Goal: Task Accomplishment & Management: Use online tool/utility

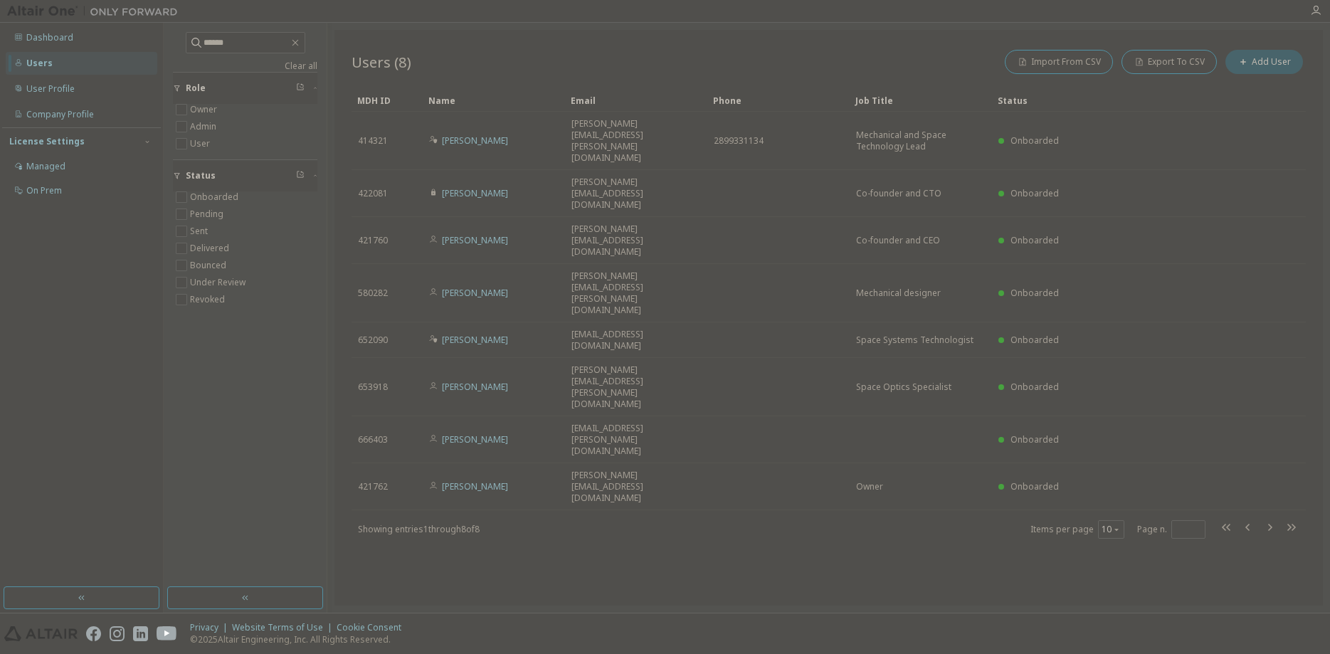
click at [63, 36] on div "Dashboard" at bounding box center [49, 37] width 47 height 11
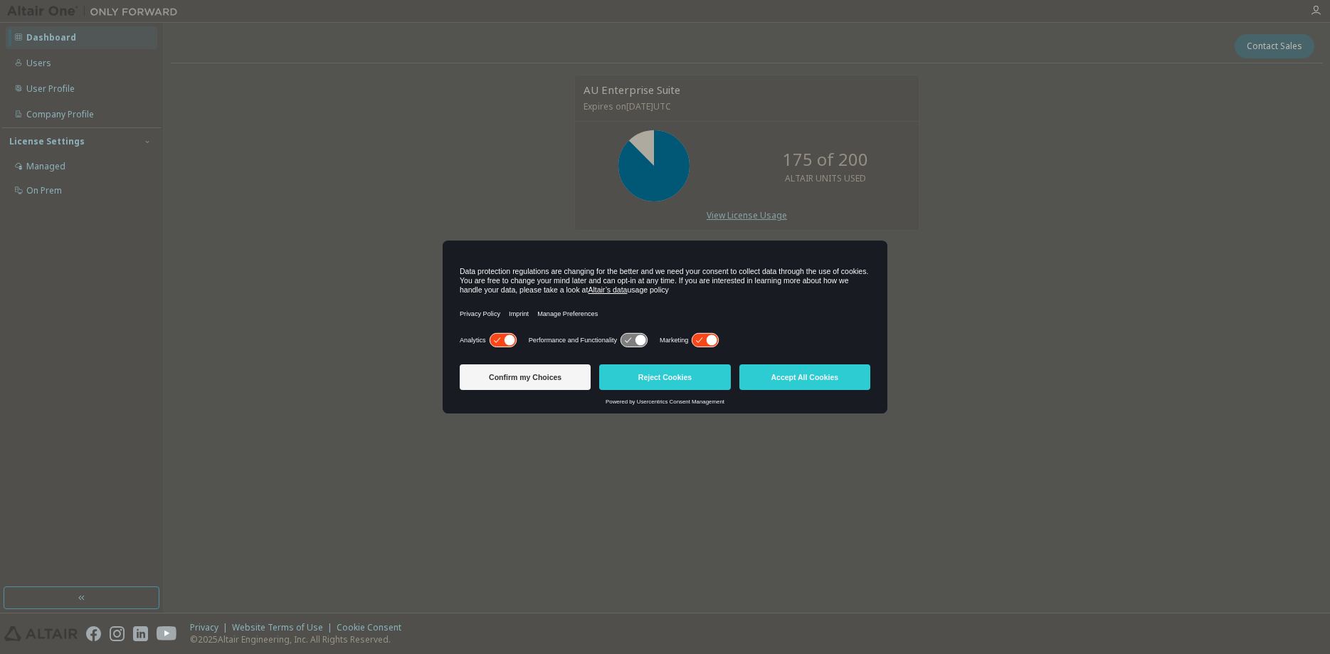
click at [740, 214] on link "View License Usage" at bounding box center [747, 215] width 80 height 12
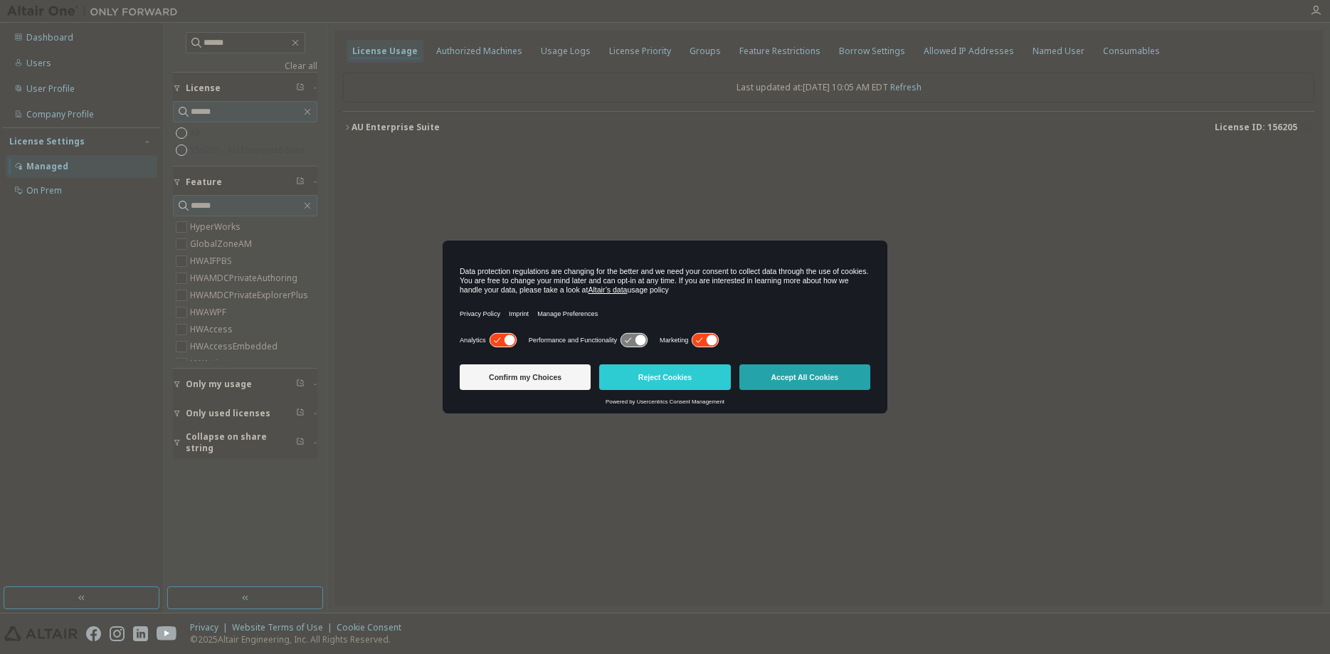
click at [798, 379] on button "Accept All Cookies" at bounding box center [805, 377] width 131 height 26
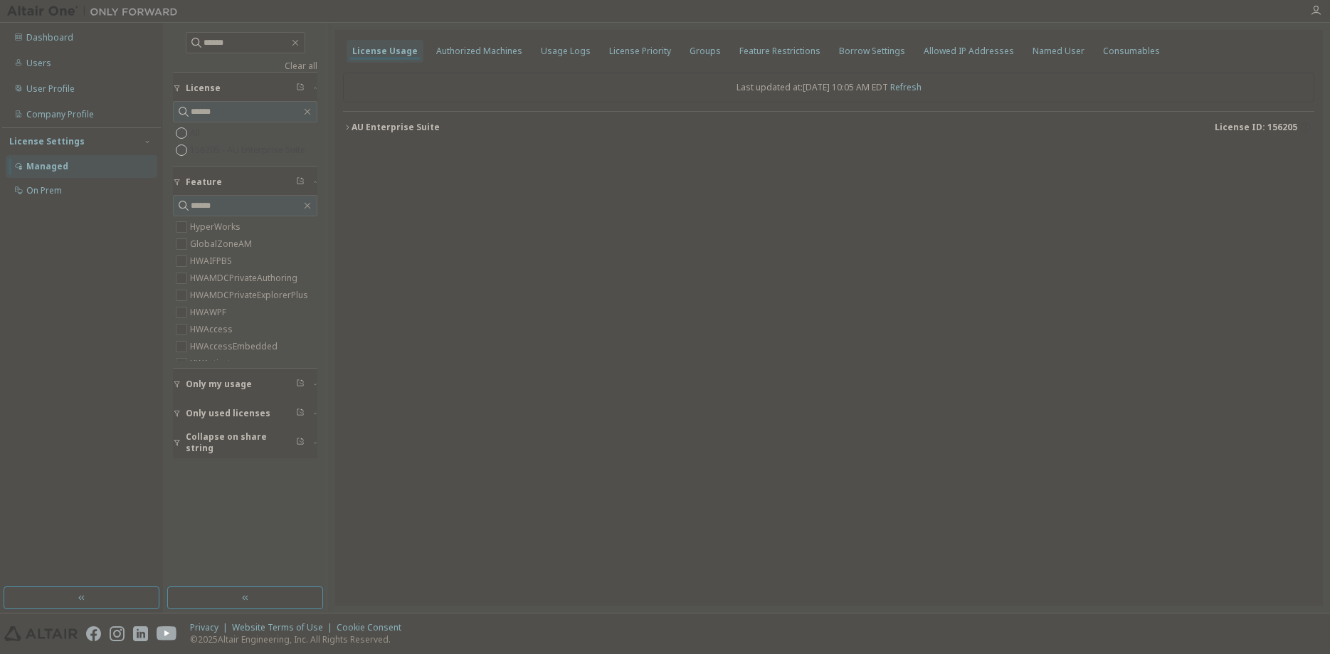
click at [241, 444] on span "Collapse on share string" at bounding box center [241, 442] width 110 height 23
click at [345, 127] on icon "button" at bounding box center [347, 127] width 9 height 9
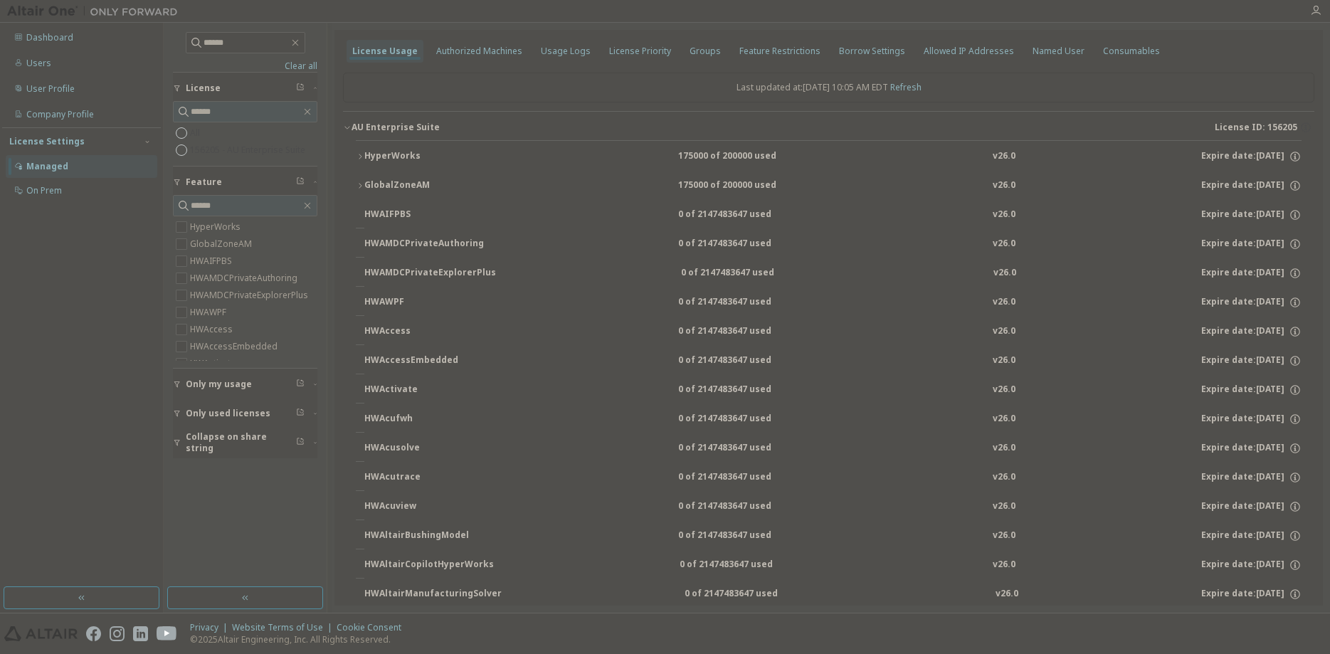
click at [362, 156] on icon "button" at bounding box center [360, 156] width 9 height 9
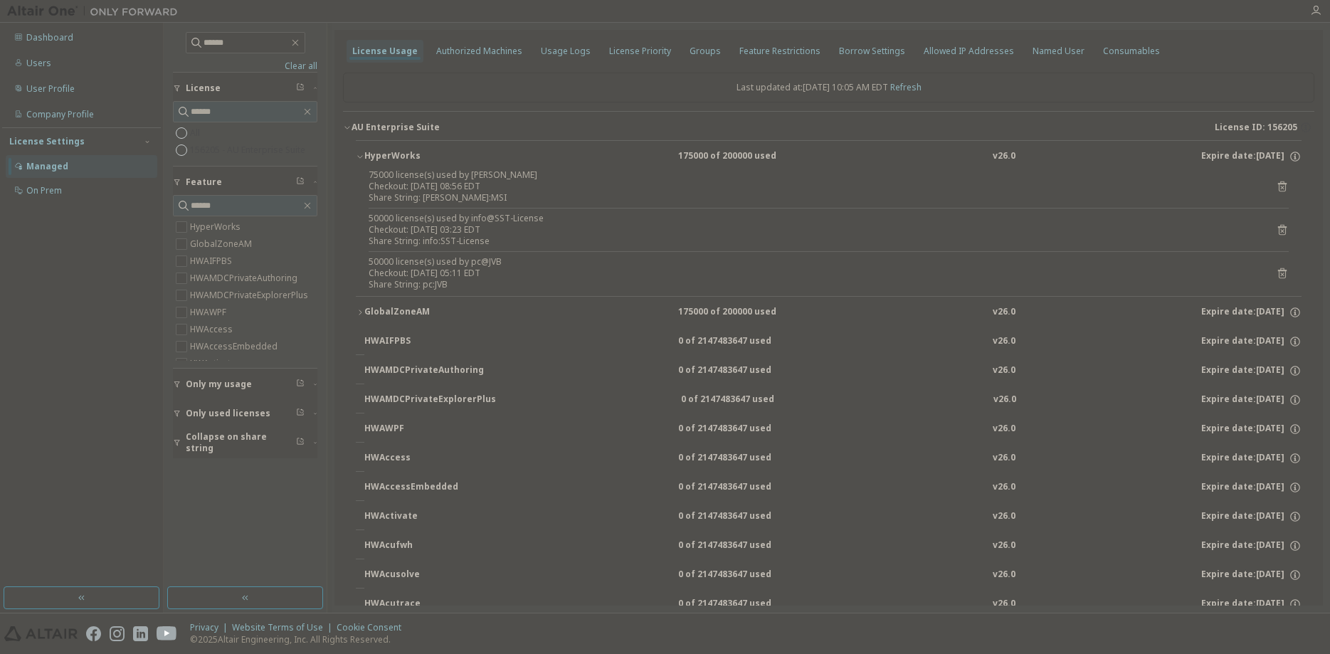
click at [470, 241] on div "Share String: info:SST-License" at bounding box center [812, 241] width 886 height 11
click at [80, 43] on div "Dashboard" at bounding box center [82, 37] width 152 height 23
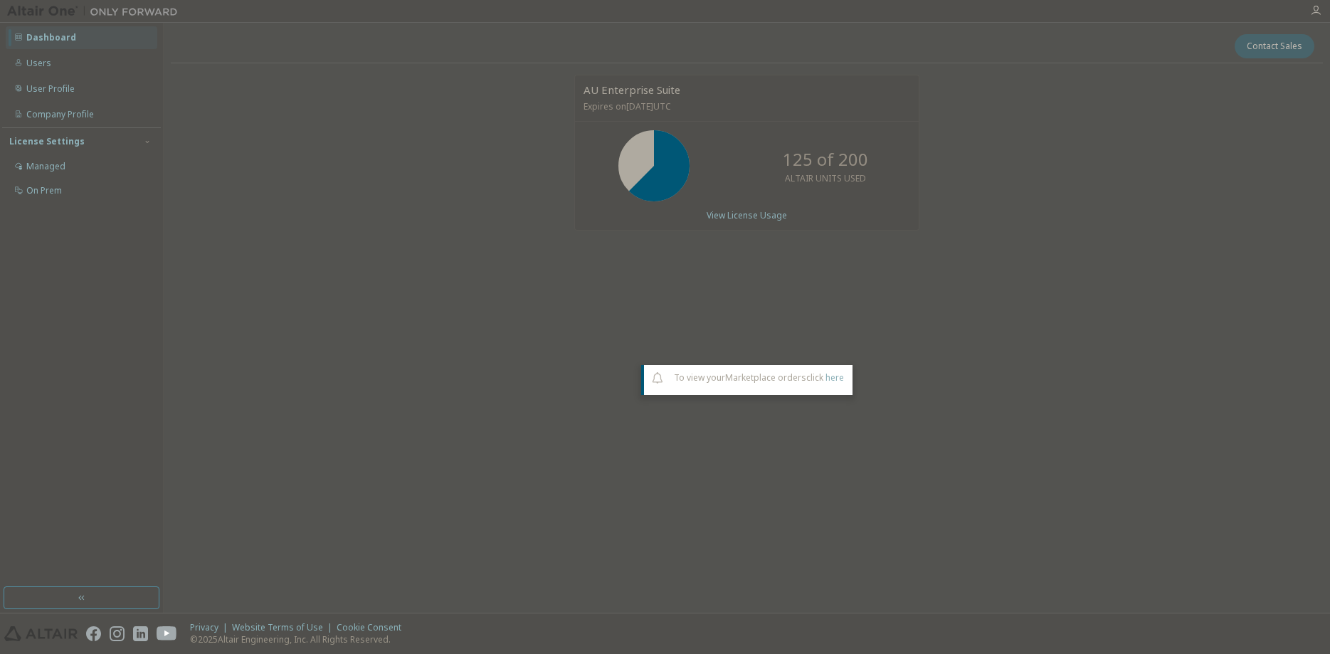
click at [284, 57] on div "Contact Sales" at bounding box center [746, 46] width 1135 height 24
